Goal: Use online tool/utility: Utilize a website feature to perform a specific function

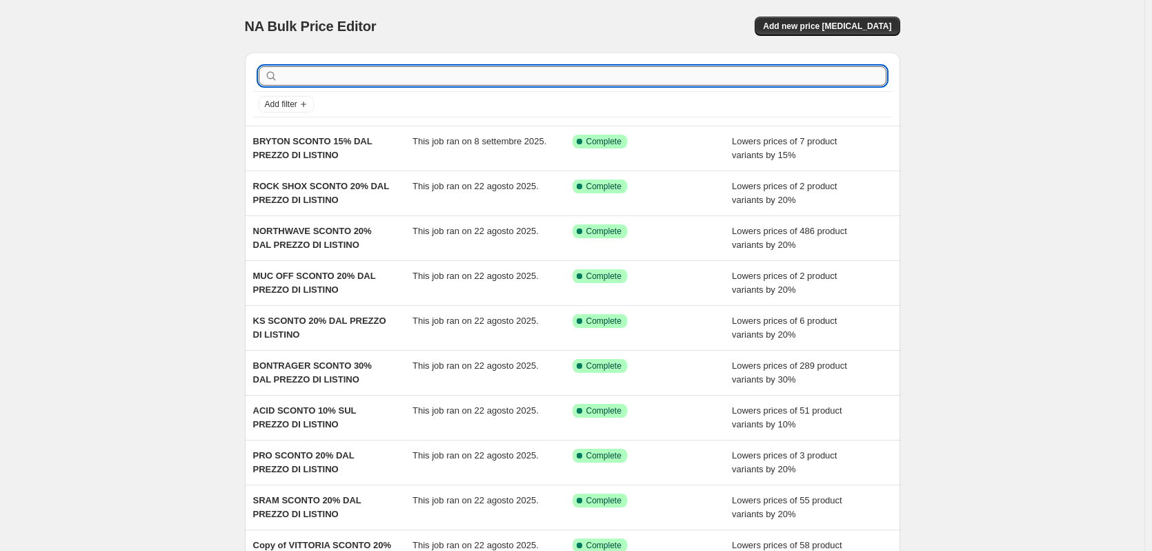
click at [353, 78] on input "text" at bounding box center [584, 75] width 606 height 19
type input "acidf"
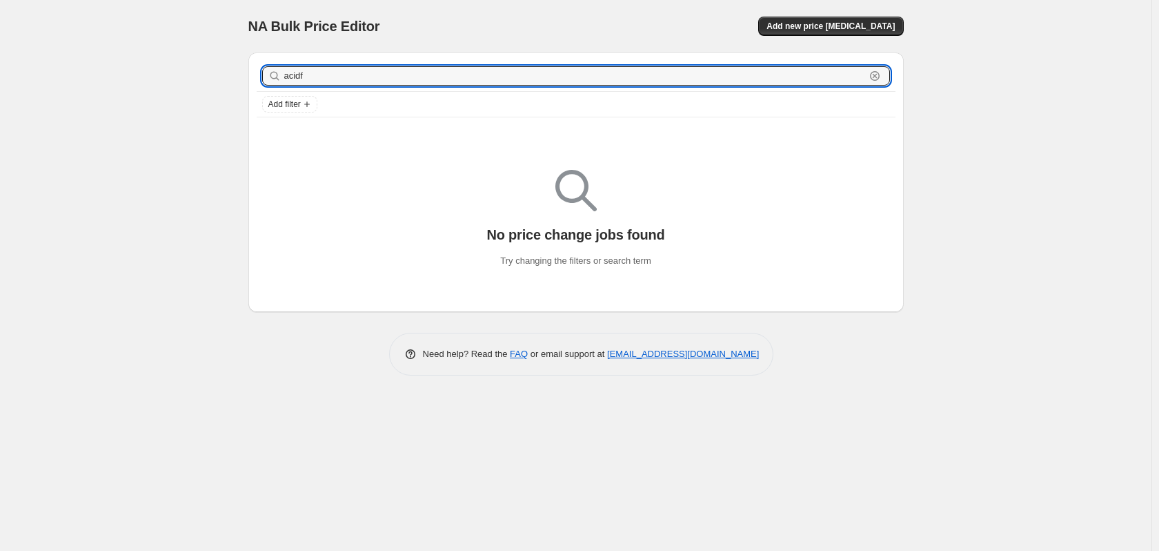
click at [353, 78] on input "acidf" at bounding box center [574, 75] width 581 height 19
type input "acid"
